Goal: Task Accomplishment & Management: Use online tool/utility

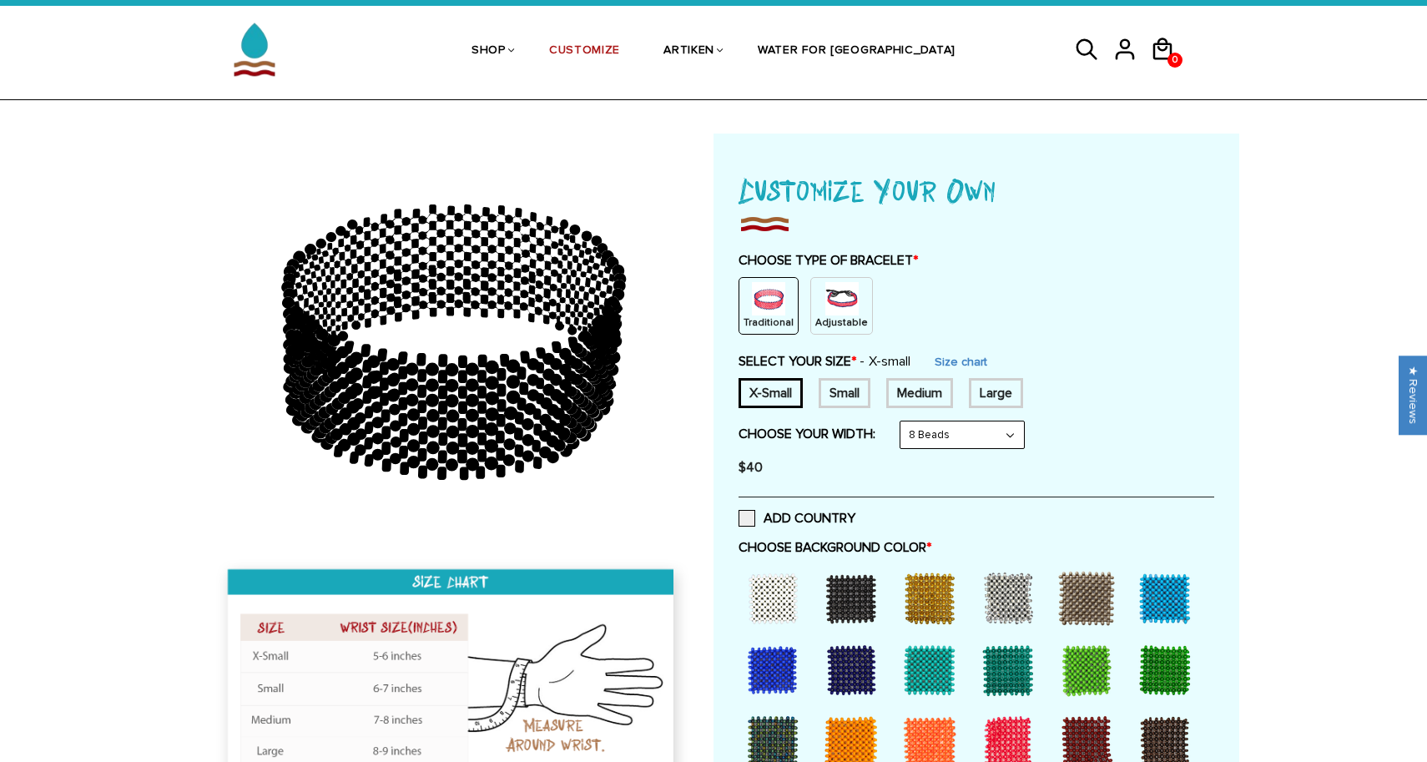
scroll to position [50, 0]
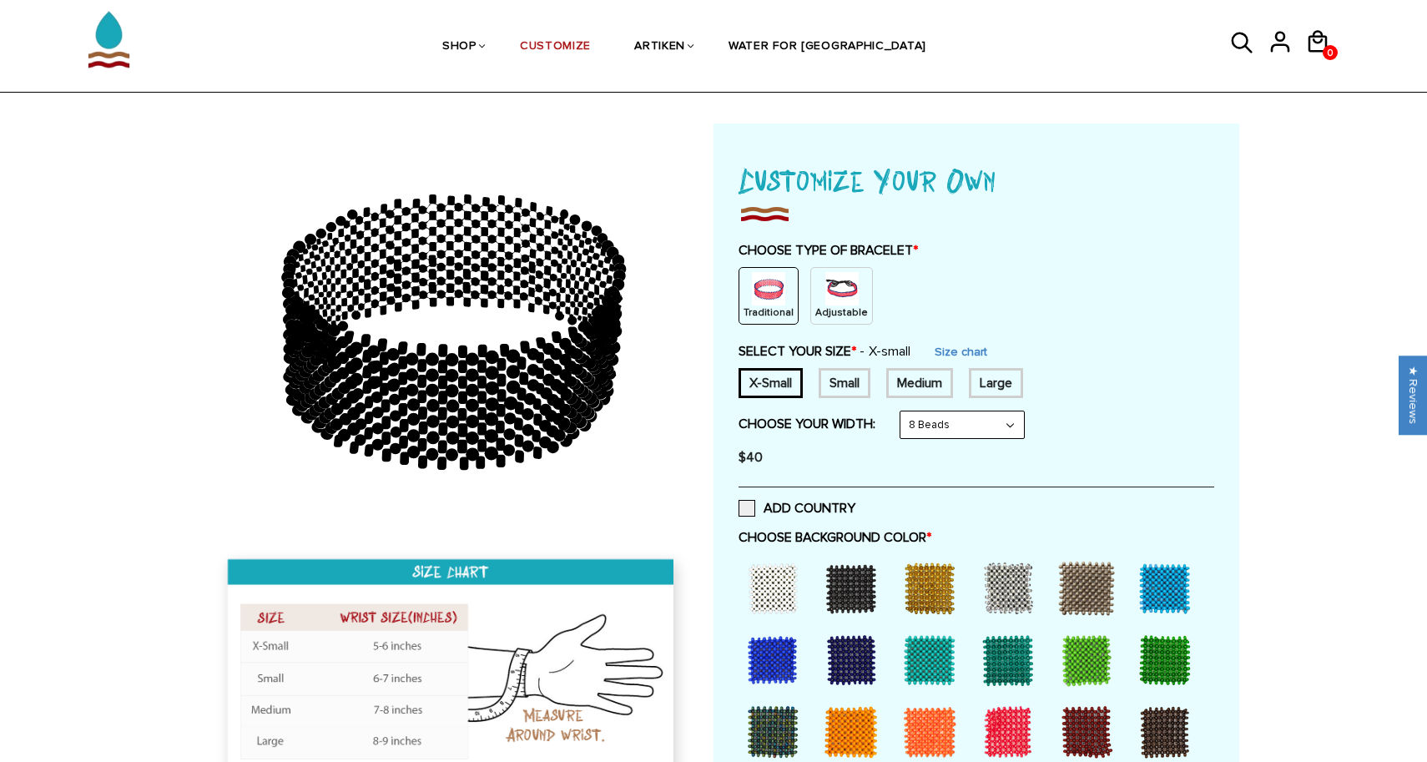
click at [828, 293] on img at bounding box center [842, 288] width 33 height 33
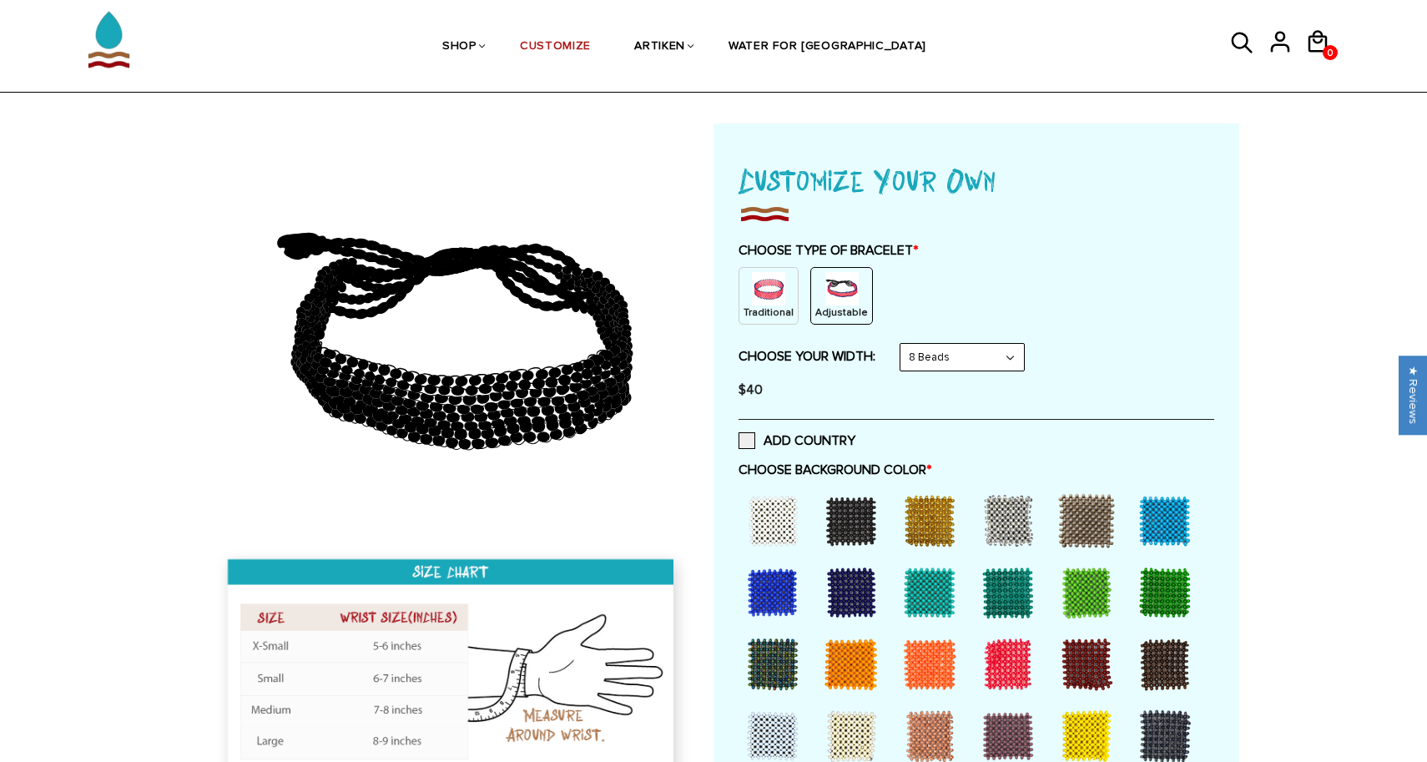
click at [766, 289] on img at bounding box center [768, 288] width 33 height 33
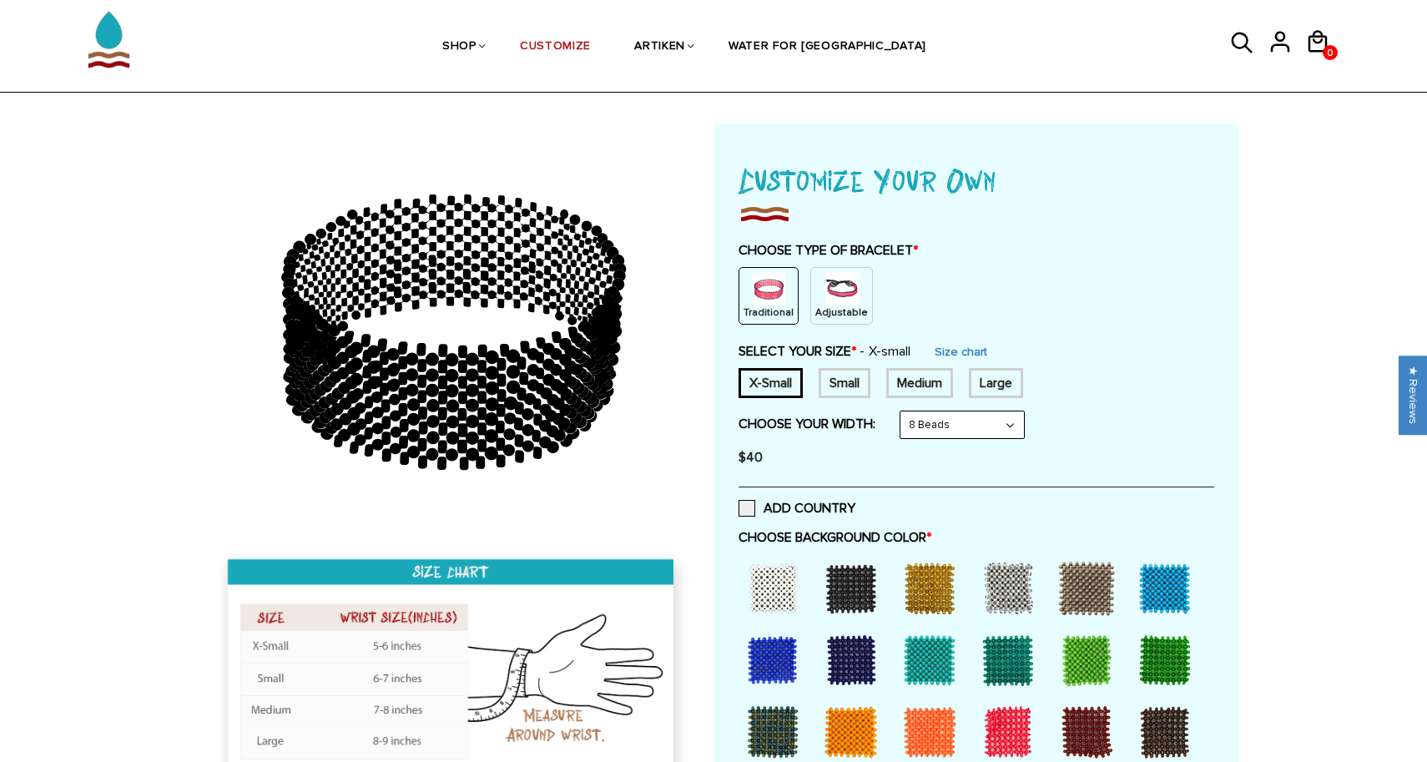
click at [829, 293] on img at bounding box center [842, 288] width 33 height 33
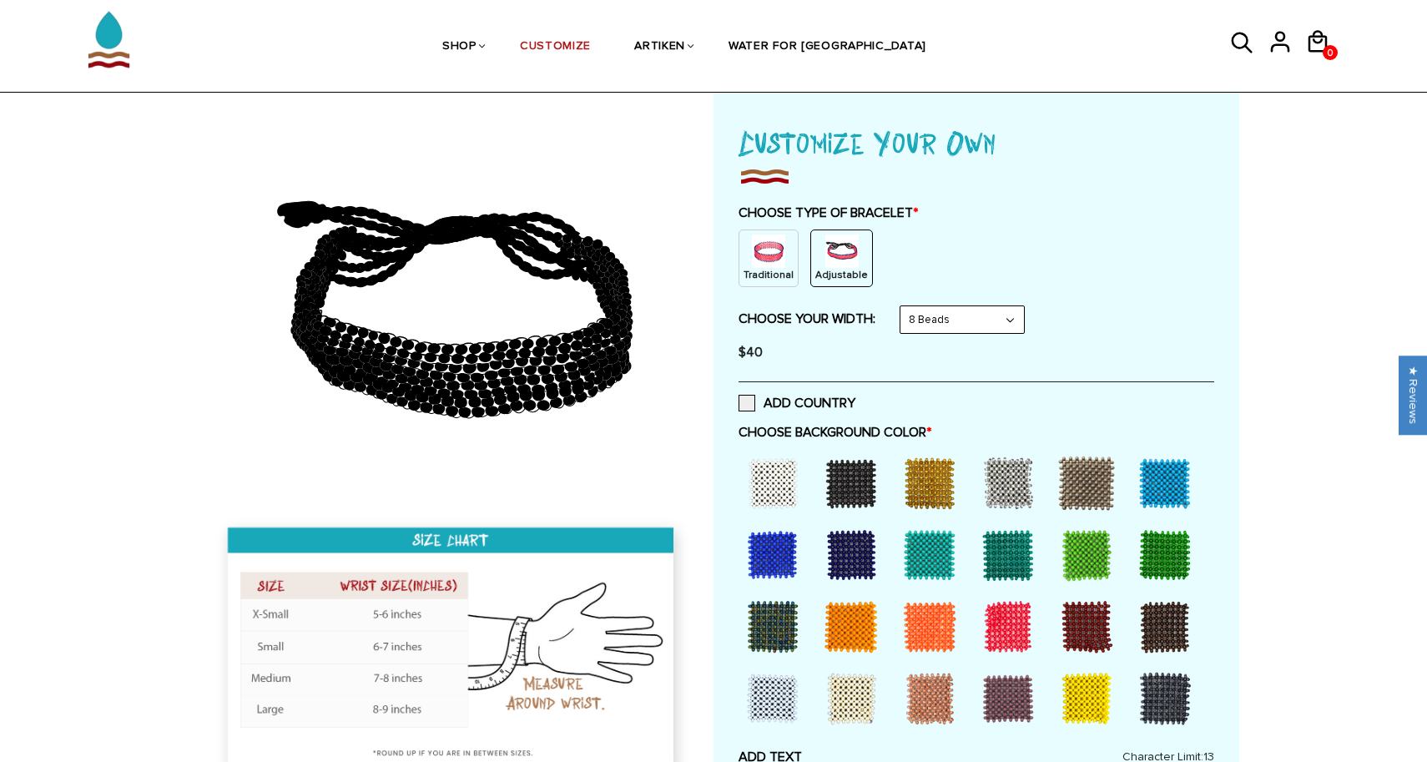
scroll to position [94, 0]
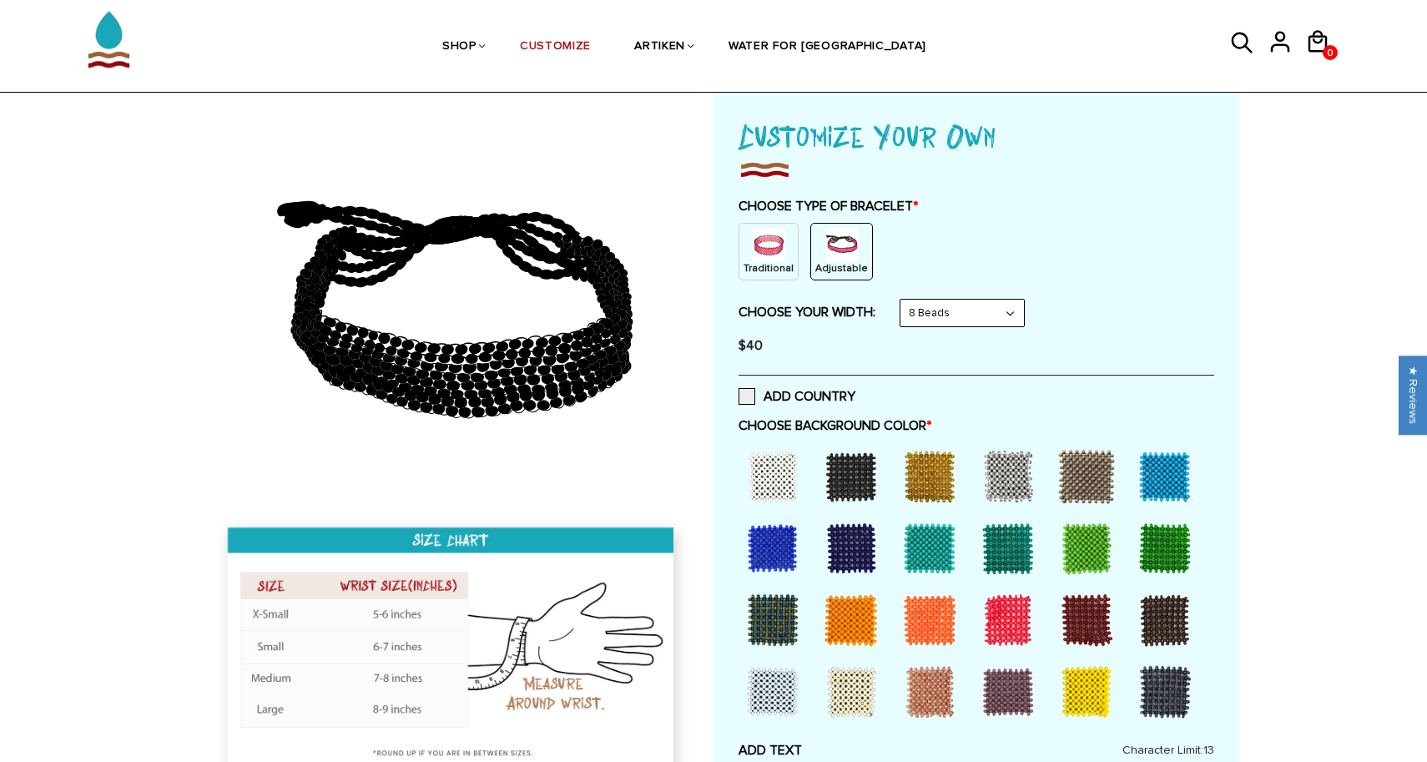
click at [1012, 313] on select "8 Beads 6 Beads 10 Beads" at bounding box center [963, 313] width 124 height 27
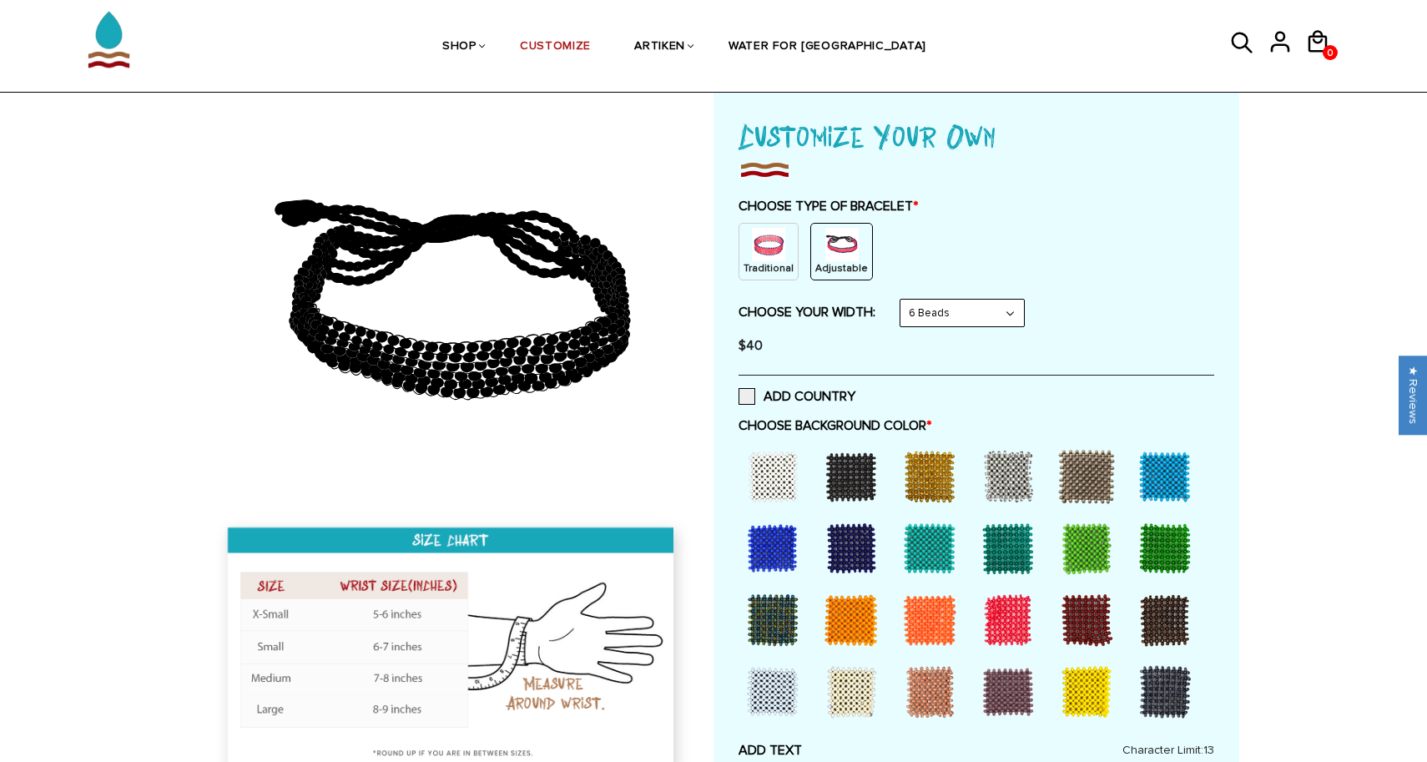
click at [1015, 313] on select "8 Beads 6 Beads 10 Beads" at bounding box center [963, 313] width 124 height 27
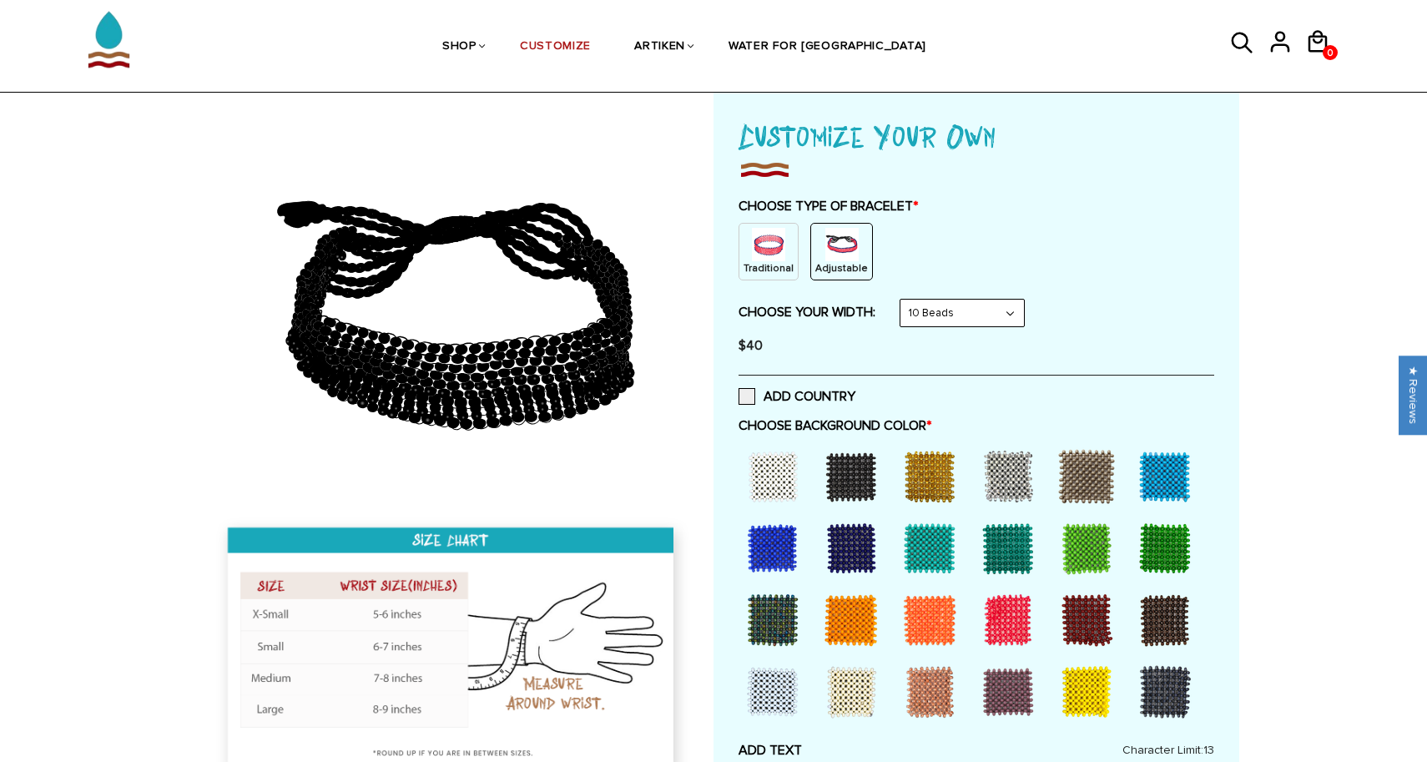
click at [1013, 311] on select "8 Beads 6 Beads 10 Beads" at bounding box center [963, 313] width 124 height 27
select select "8-beads"
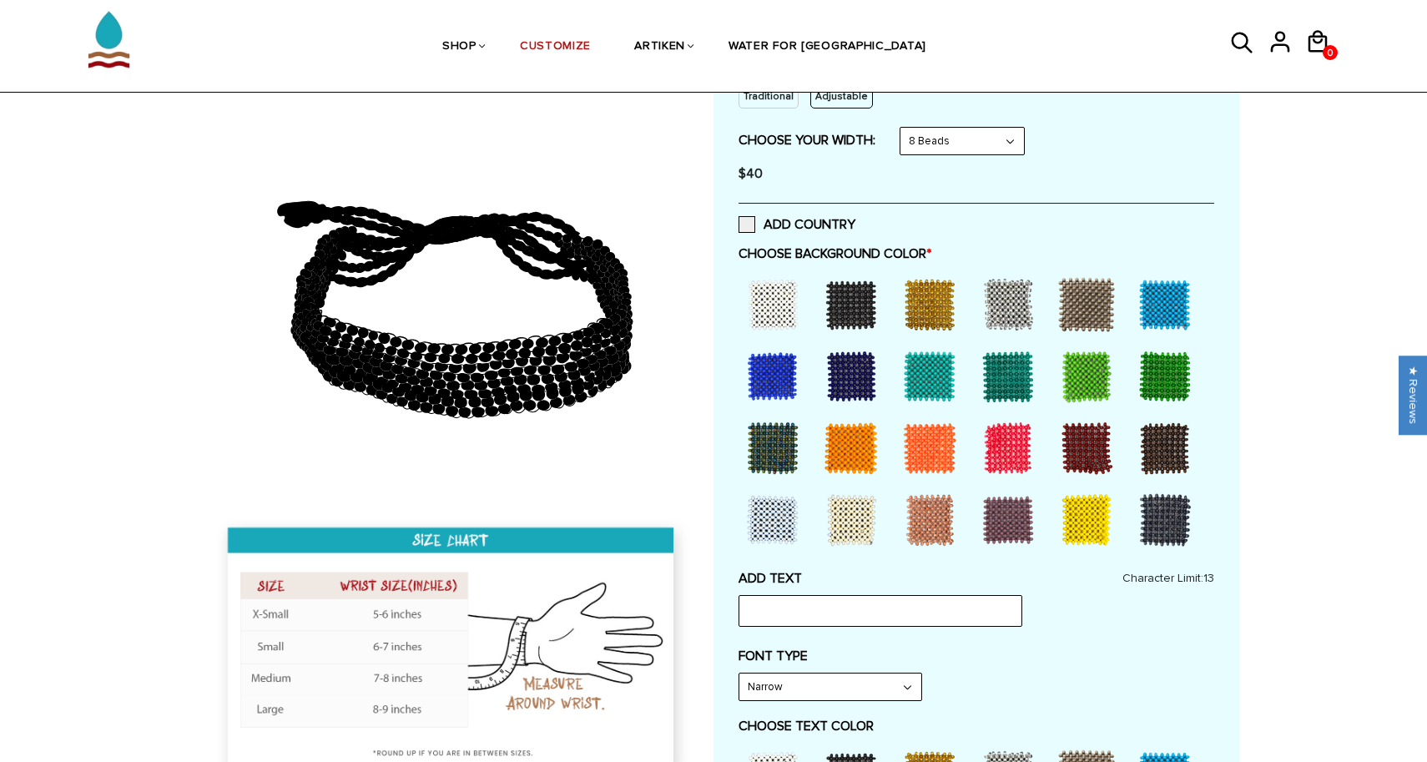
scroll to position [275, 0]
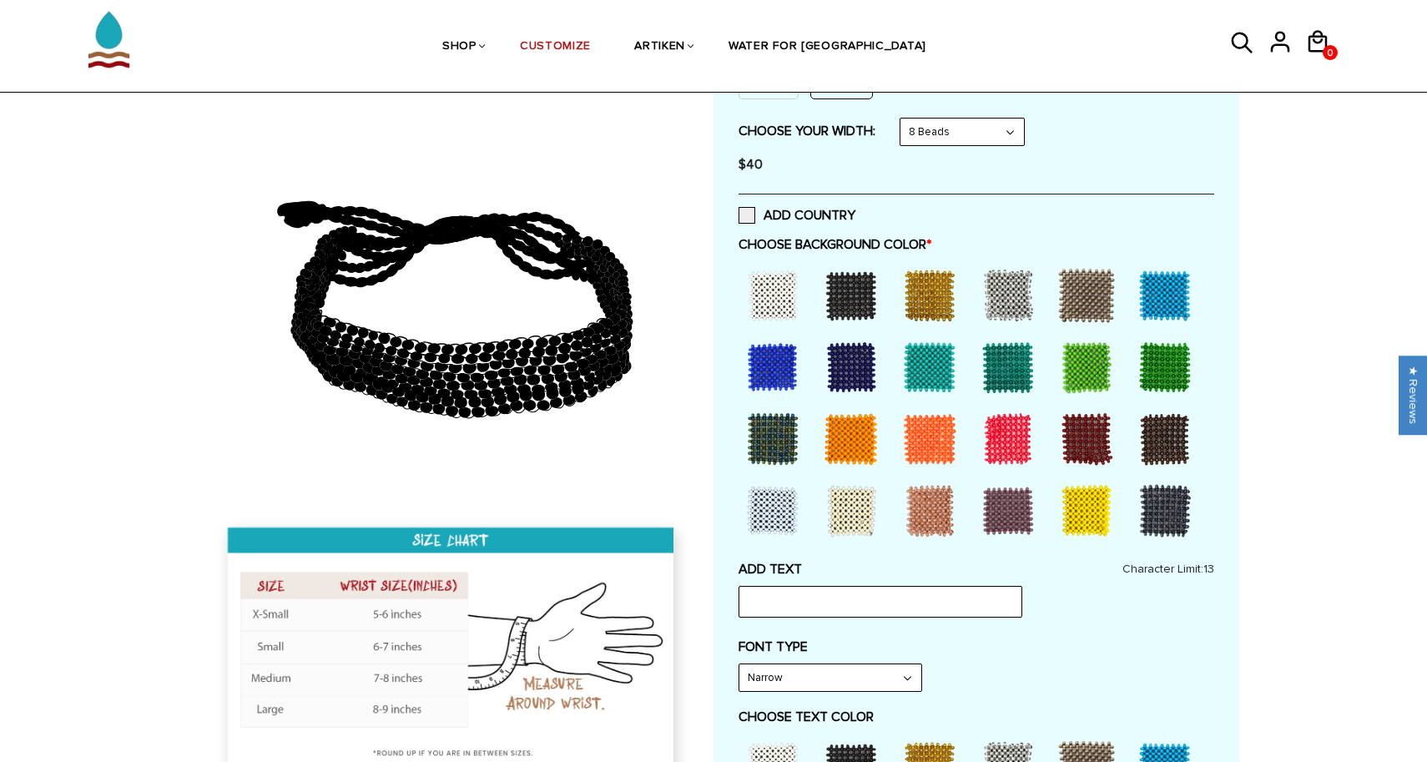
click at [1162, 370] on div at bounding box center [1165, 367] width 67 height 67
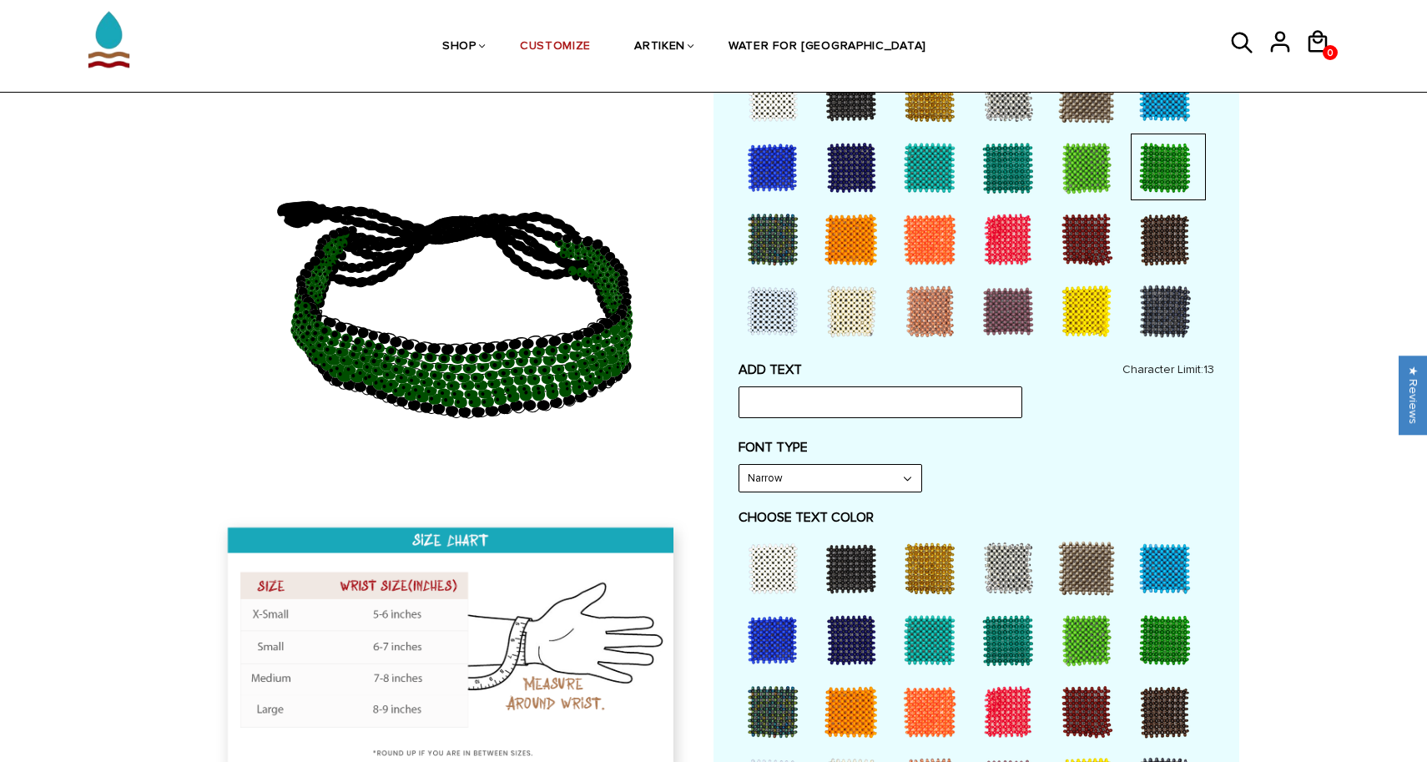
scroll to position [496, 0]
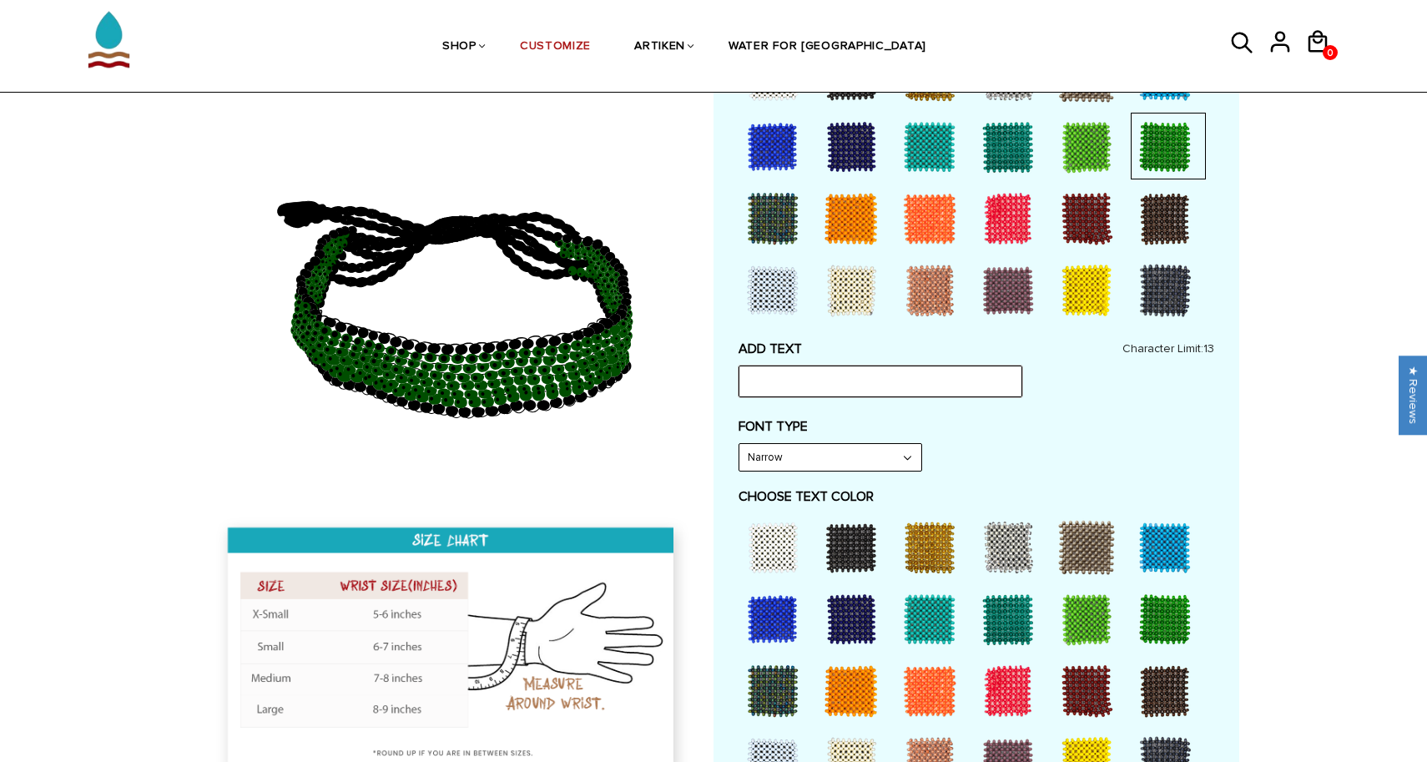
click at [821, 382] on input "text" at bounding box center [881, 382] width 284 height 32
type input "WARRIORS"
click at [1136, 482] on div "ADD TEXT WARRIORS Character Limit: 13 FONT TYPE Bold Bold FONT TYPE Narrow Narr…" at bounding box center [977, 733] width 476 height 785
click at [901, 455] on select "Narrow Bold" at bounding box center [831, 457] width 182 height 27
select select "Bold"
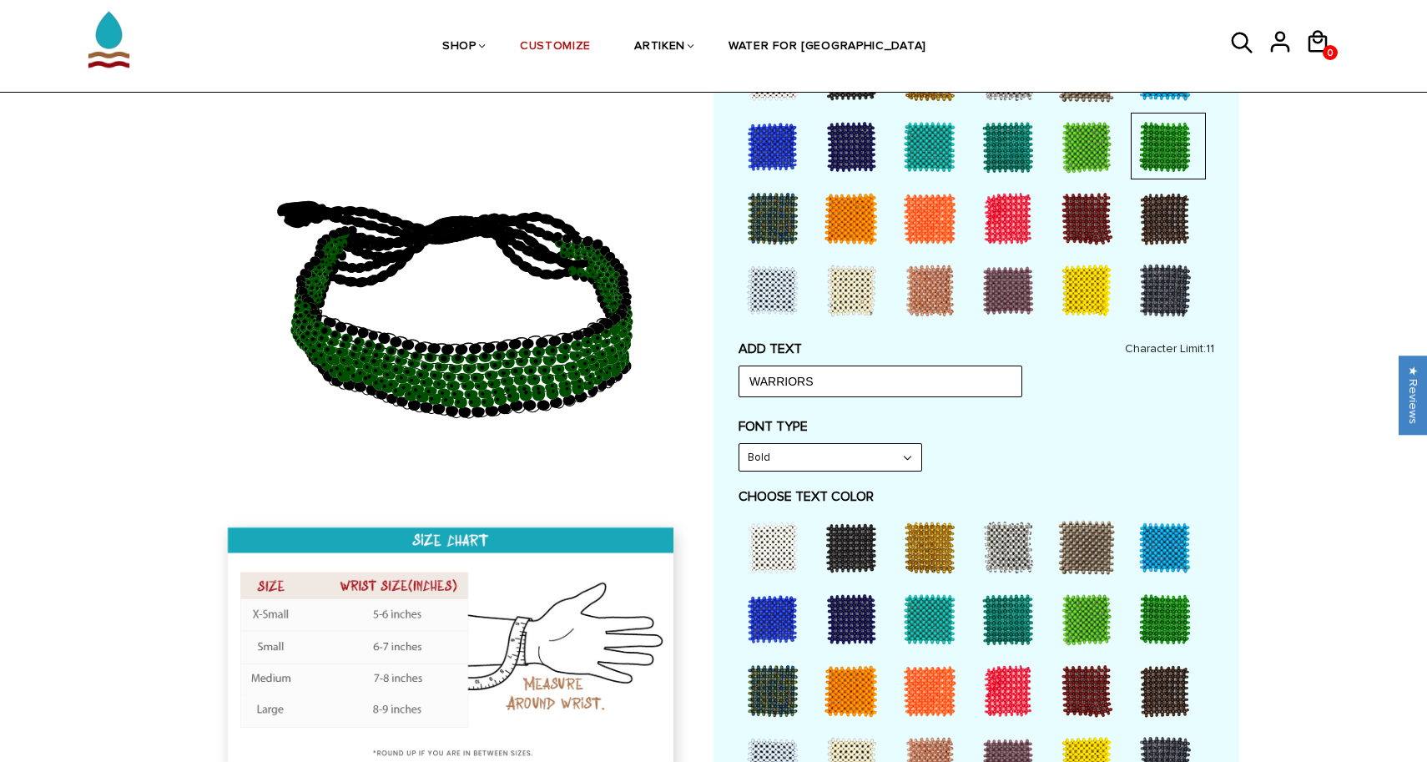
click at [779, 551] on div at bounding box center [773, 547] width 67 height 67
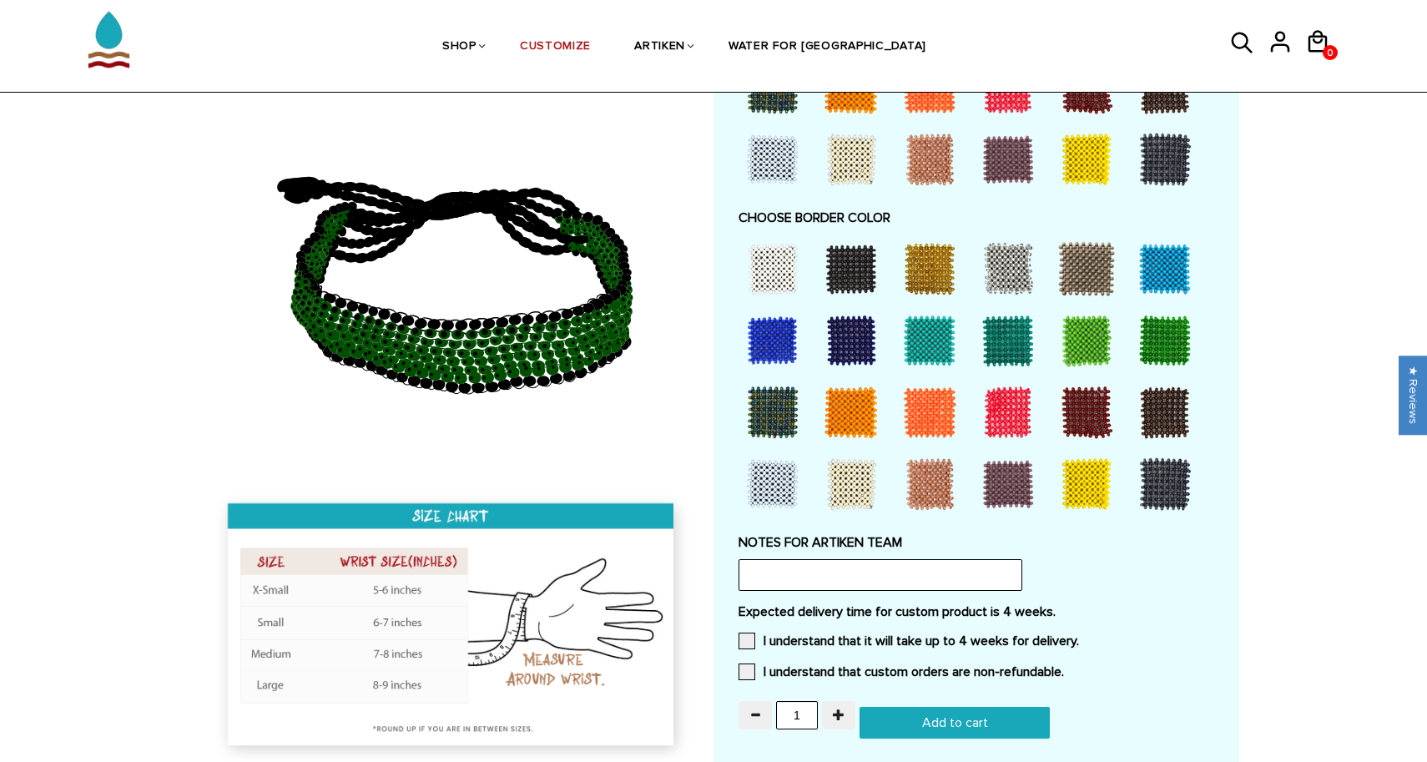
scroll to position [1101, 0]
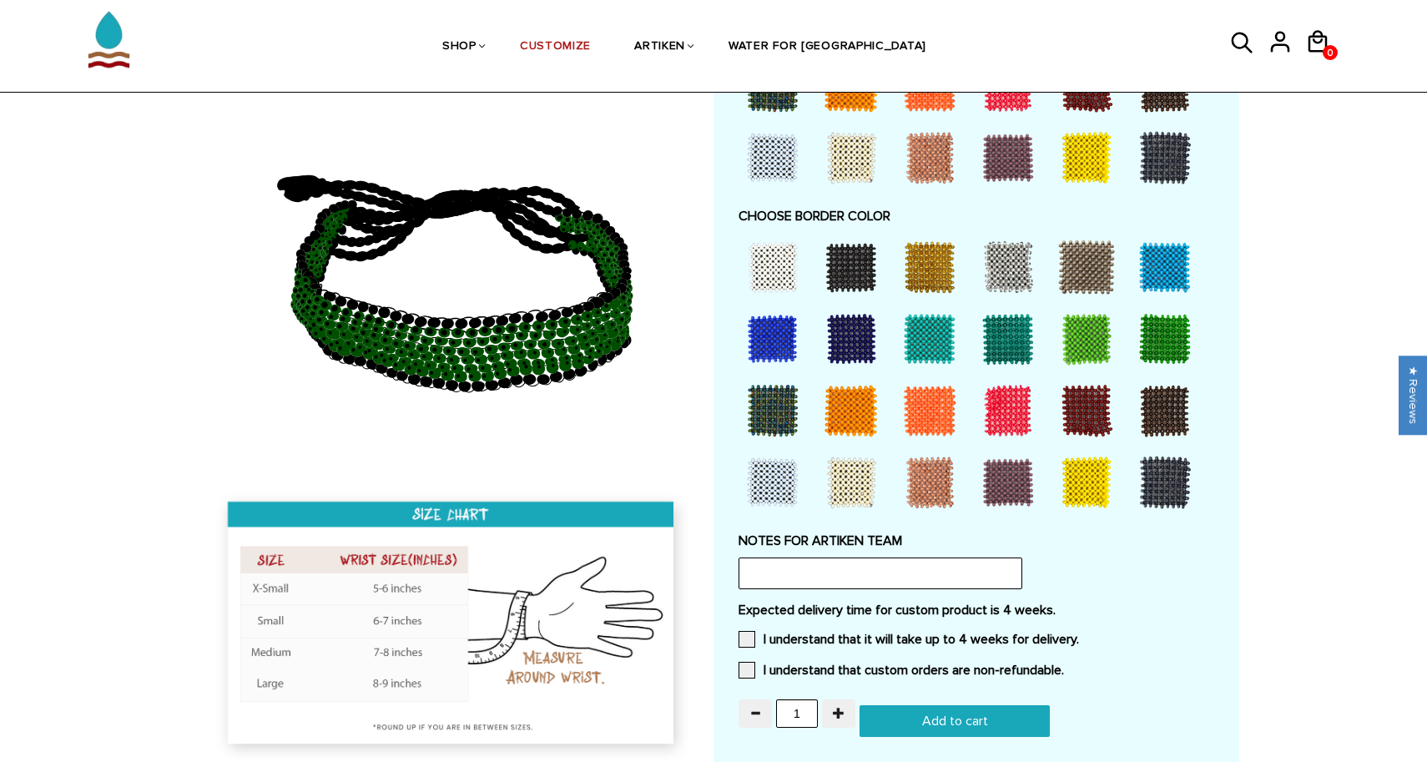
click at [775, 480] on div at bounding box center [773, 482] width 67 height 67
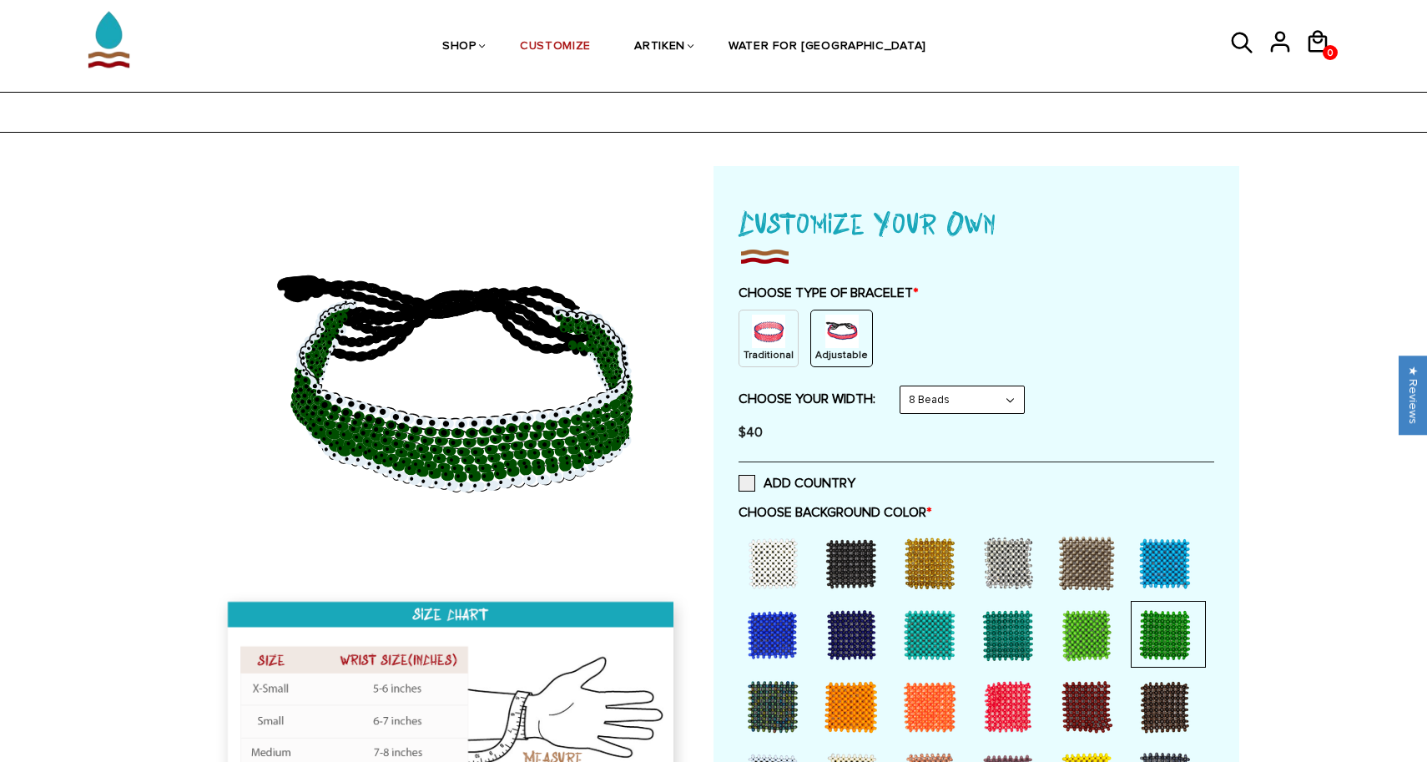
scroll to position [0, 0]
